Goal: Task Accomplishment & Management: Manage account settings

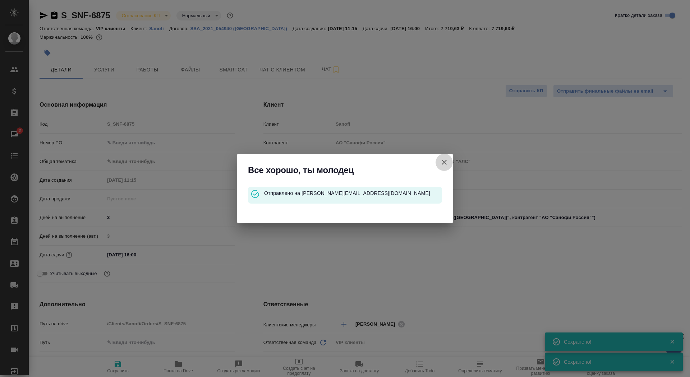
type textarea "x"
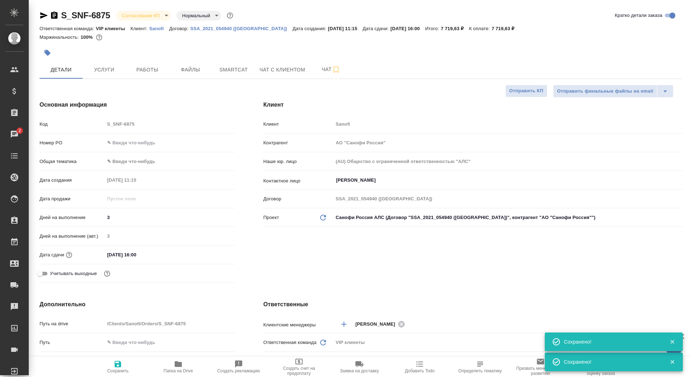
click at [55, 15] on icon "button" at bounding box center [54, 15] width 9 height 9
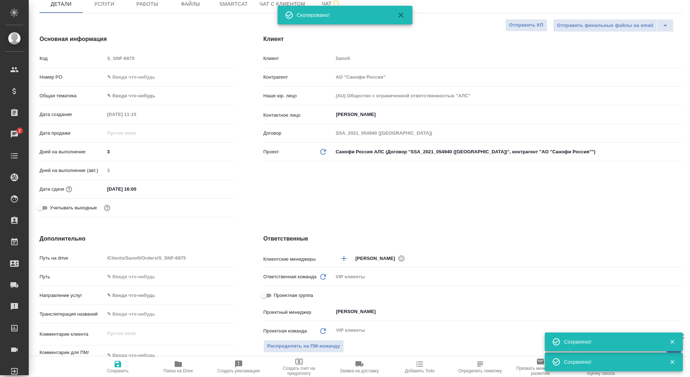
scroll to position [204, 0]
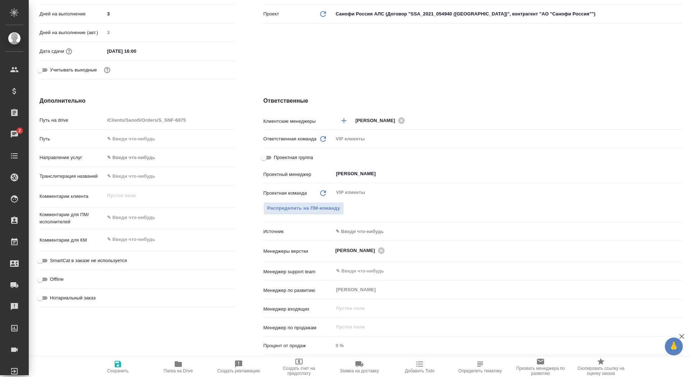
type textarea "x"
